Goal: Find specific page/section: Find specific page/section

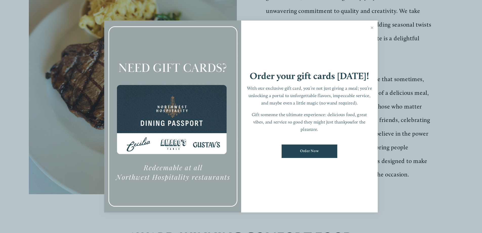
scroll to position [221, 0]
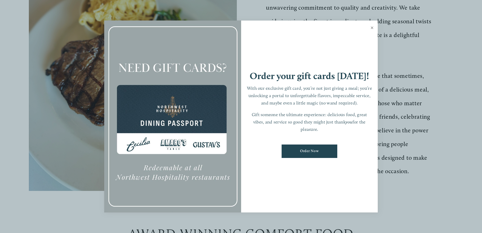
click at [372, 27] on link "Close" at bounding box center [372, 28] width 10 height 14
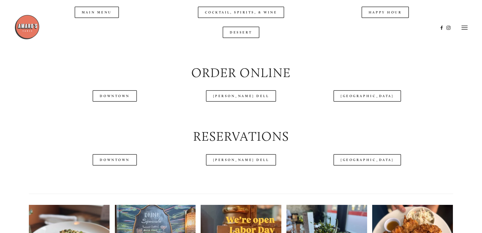
scroll to position [616, 0]
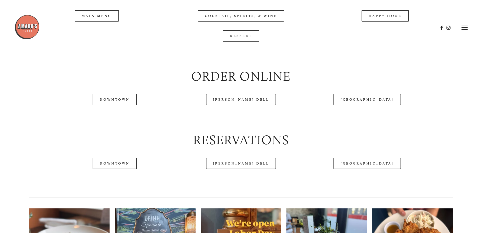
click at [389, 32] on div at bounding box center [226, 27] width 424 height 26
click at [388, 32] on div at bounding box center [226, 27] width 424 height 26
click at [384, 33] on div at bounding box center [226, 27] width 424 height 26
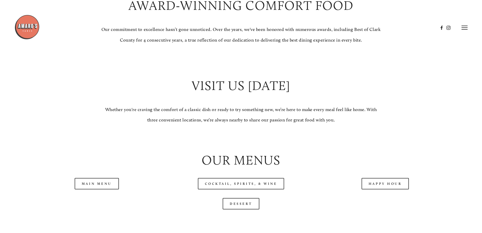
scroll to position [440, 0]
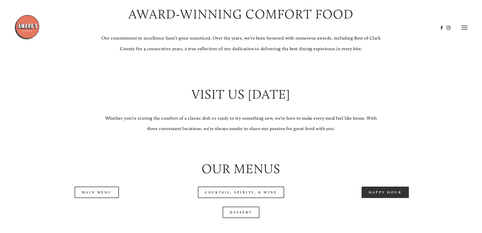
click at [378, 198] on link "Happy Hour" at bounding box center [386, 191] width 48 height 11
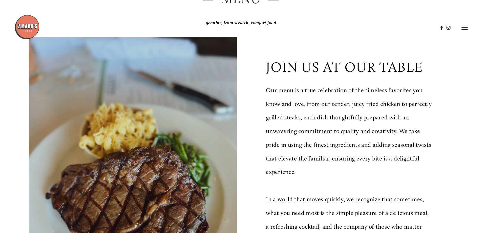
scroll to position [0, 0]
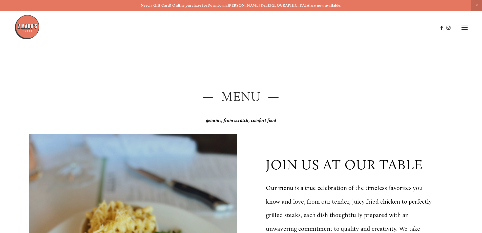
click at [258, 7] on strong "[PERSON_NAME] Dell" at bounding box center [248, 5] width 40 height 5
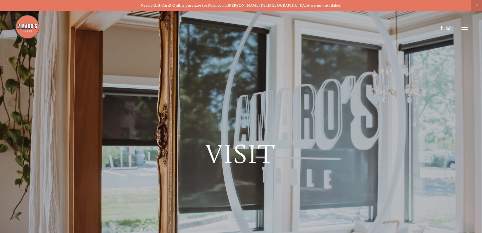
click at [260, 5] on strong "[PERSON_NAME] Dell" at bounding box center [248, 5] width 40 height 5
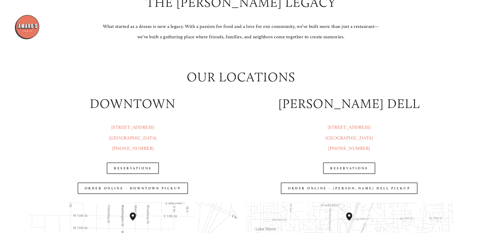
scroll to position [672, 0]
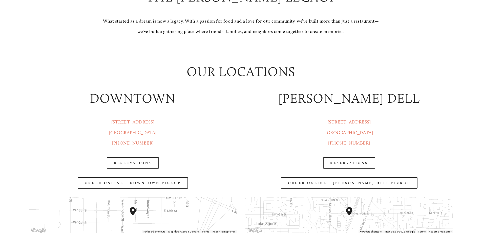
click at [228, 148] on p "[STREET_ADDRESS] (360) 718-2942" at bounding box center [133, 132] width 208 height 31
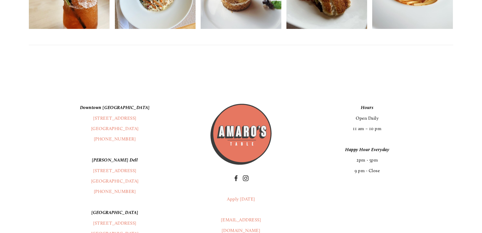
scroll to position [1292, 0]
